Goal: Feedback & Contribution: Leave review/rating

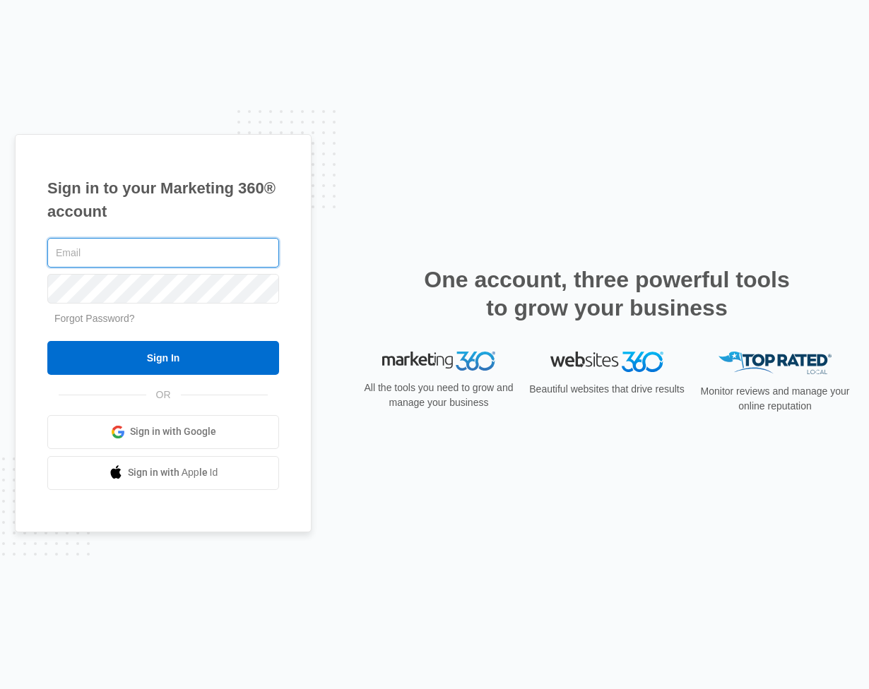
type input "[PERSON_NAME][EMAIL_ADDRESS][DOMAIN_NAME]"
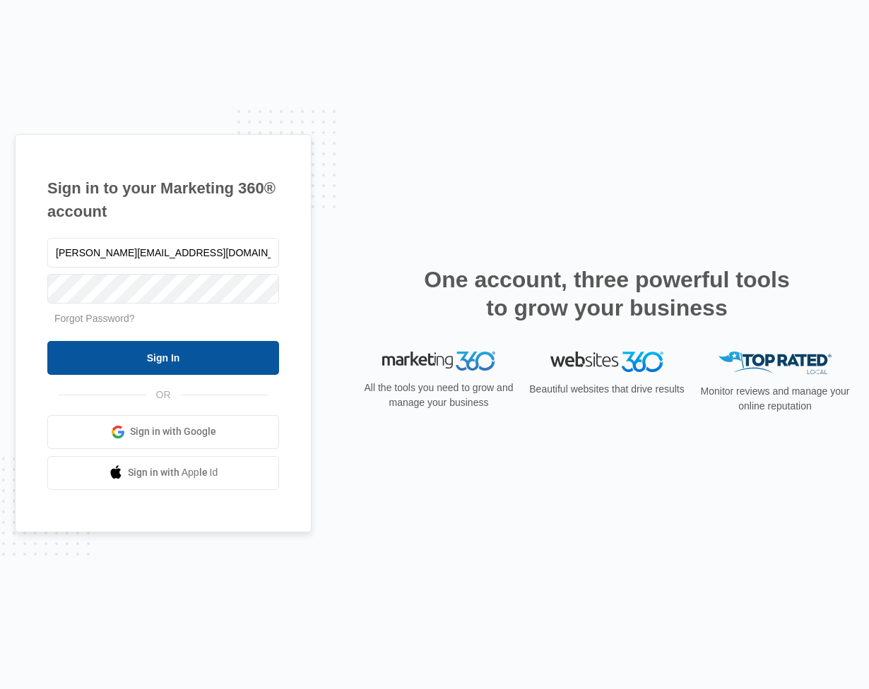
click at [168, 362] on input "Sign In" at bounding box center [163, 358] width 232 height 34
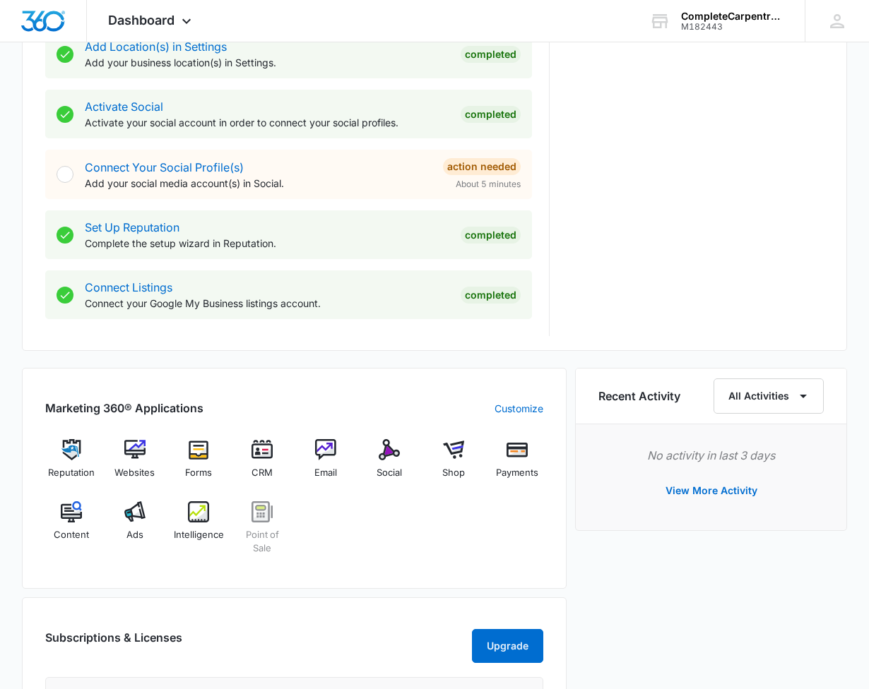
scroll to position [556, 0]
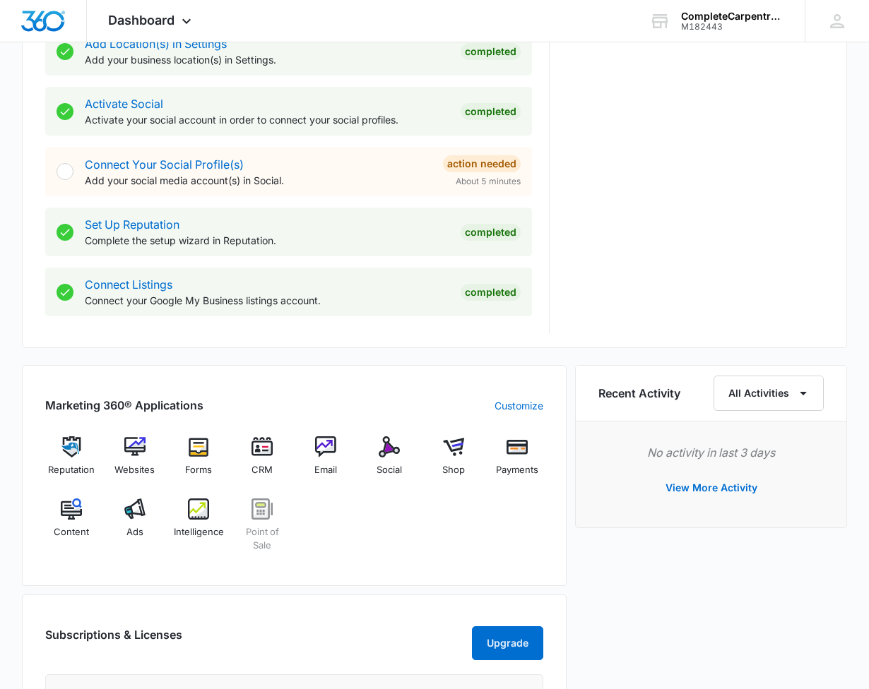
click at [65, 444] on img at bounding box center [71, 447] width 21 height 21
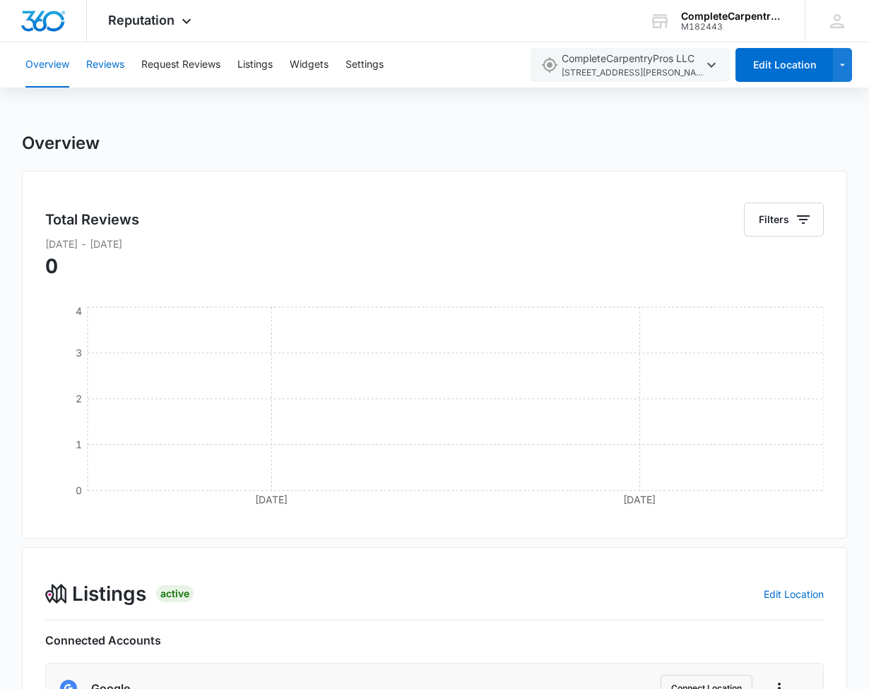
click at [96, 62] on button "Reviews" at bounding box center [105, 64] width 38 height 45
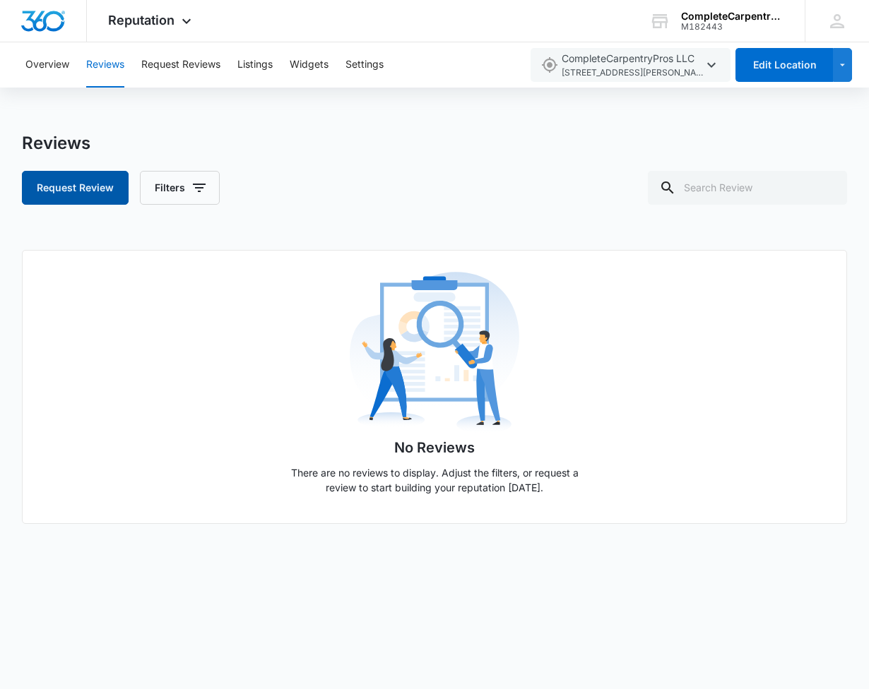
click at [90, 181] on button "Request Review" at bounding box center [75, 188] width 107 height 34
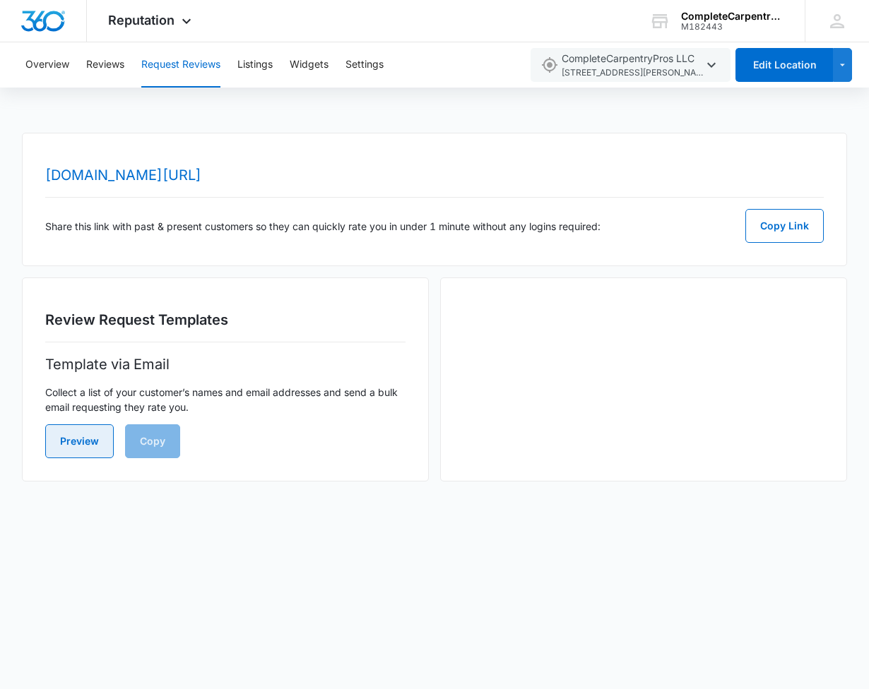
click at [86, 437] on button "Preview" at bounding box center [79, 442] width 69 height 34
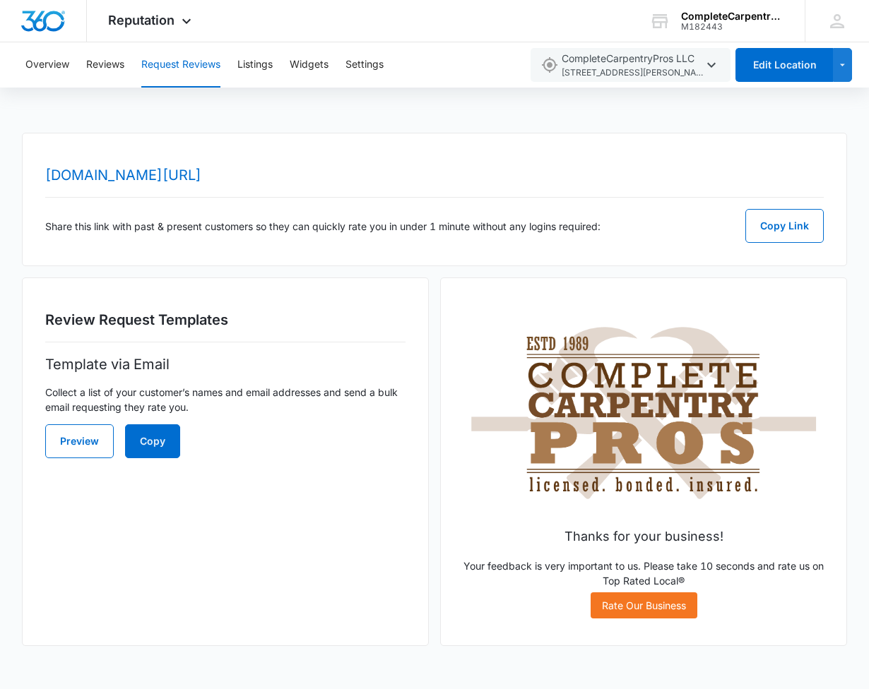
click at [642, 607] on link "Rate Our Business" at bounding box center [644, 606] width 107 height 26
click at [793, 230] on button "Copy Link" at bounding box center [784, 226] width 78 height 34
drag, startPoint x: 766, startPoint y: 227, endPoint x: -481, endPoint y: 199, distance: 1247.8
click at [0, 199] on html "Reputation Apps Reputation Websites Forms CRM Email Social Shop Payments POS Co…" at bounding box center [434, 344] width 869 height 689
click at [778, 223] on button "Copy Link" at bounding box center [784, 226] width 78 height 34
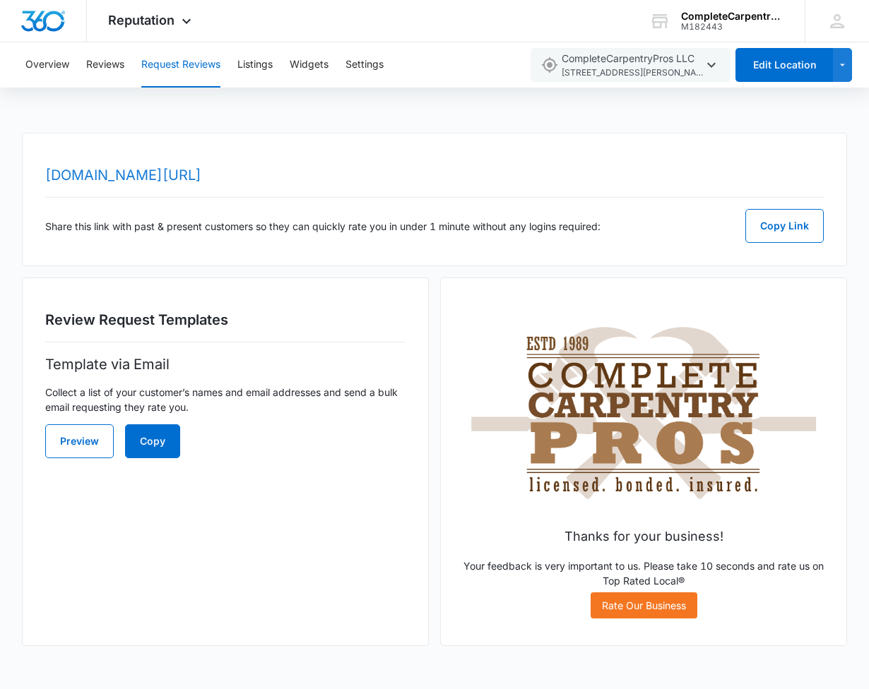
click at [201, 173] on link "[DOMAIN_NAME][URL]" at bounding box center [123, 175] width 156 height 17
click at [712, 67] on icon "button" at bounding box center [711, 65] width 17 height 17
click at [723, 170] on div "www.topratedlocal.com/review/completecarpentrypros-llc2-reviews Share this link…" at bounding box center [435, 200] width 826 height 134
click at [775, 223] on button "Copy Link" at bounding box center [784, 226] width 78 height 34
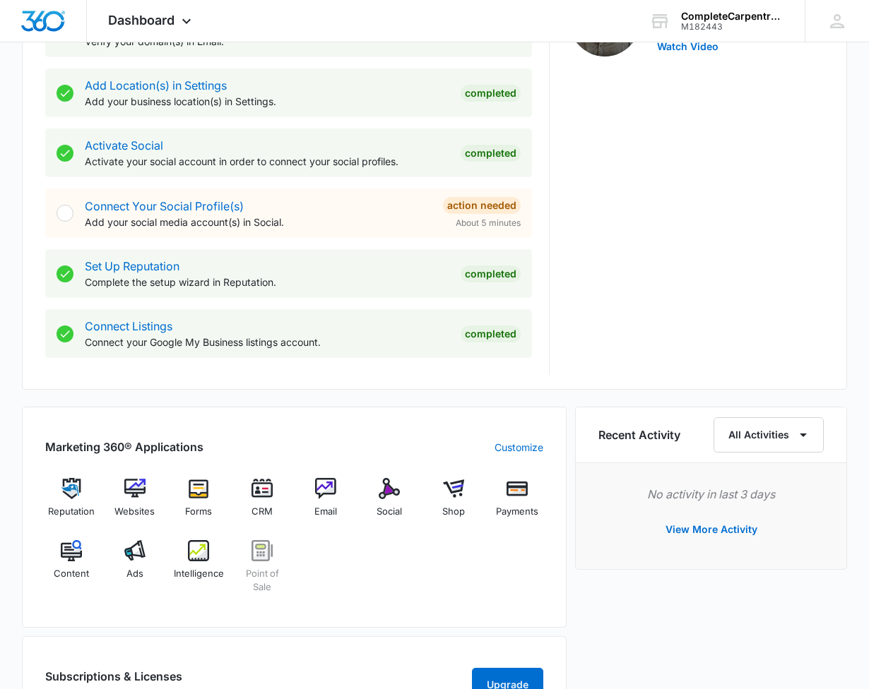
scroll to position [516, 0]
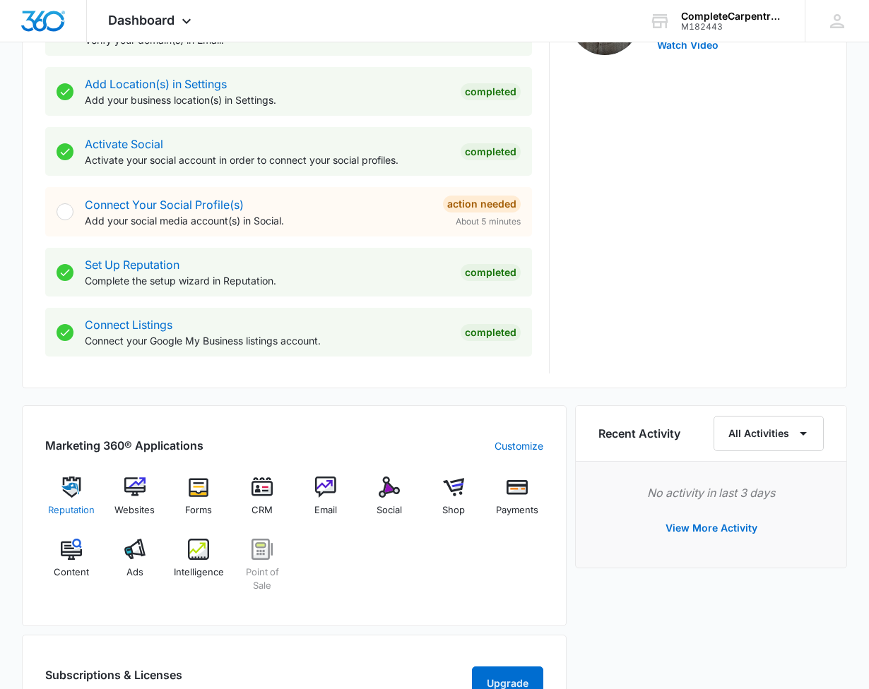
click at [74, 492] on img at bounding box center [71, 487] width 21 height 21
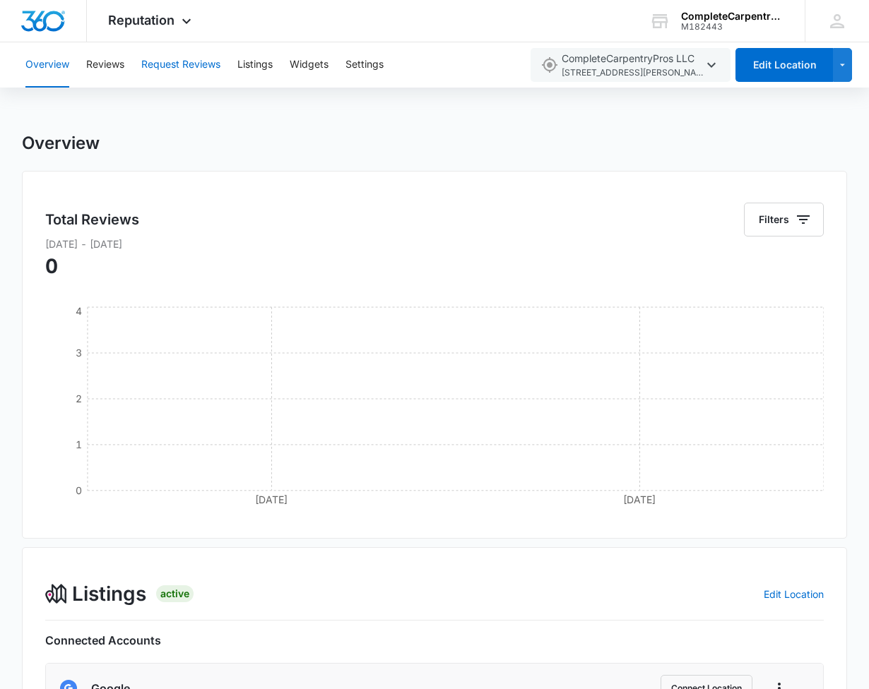
click at [193, 67] on button "Request Reviews" at bounding box center [180, 64] width 79 height 45
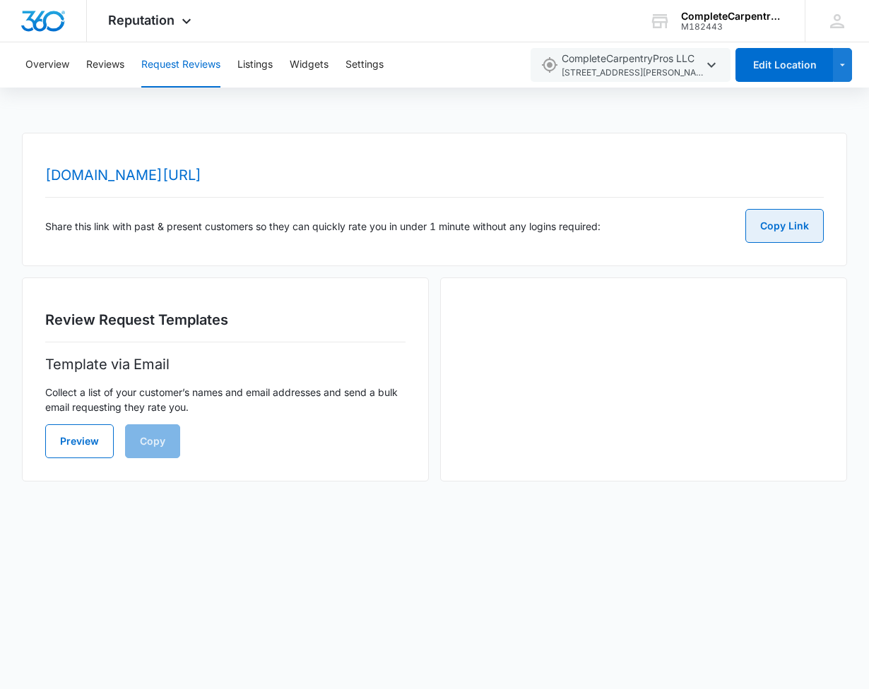
click at [775, 230] on button "Copy Link" at bounding box center [784, 226] width 78 height 34
click at [43, 64] on button "Overview" at bounding box center [47, 64] width 44 height 45
